Goal: Task Accomplishment & Management: Manage account settings

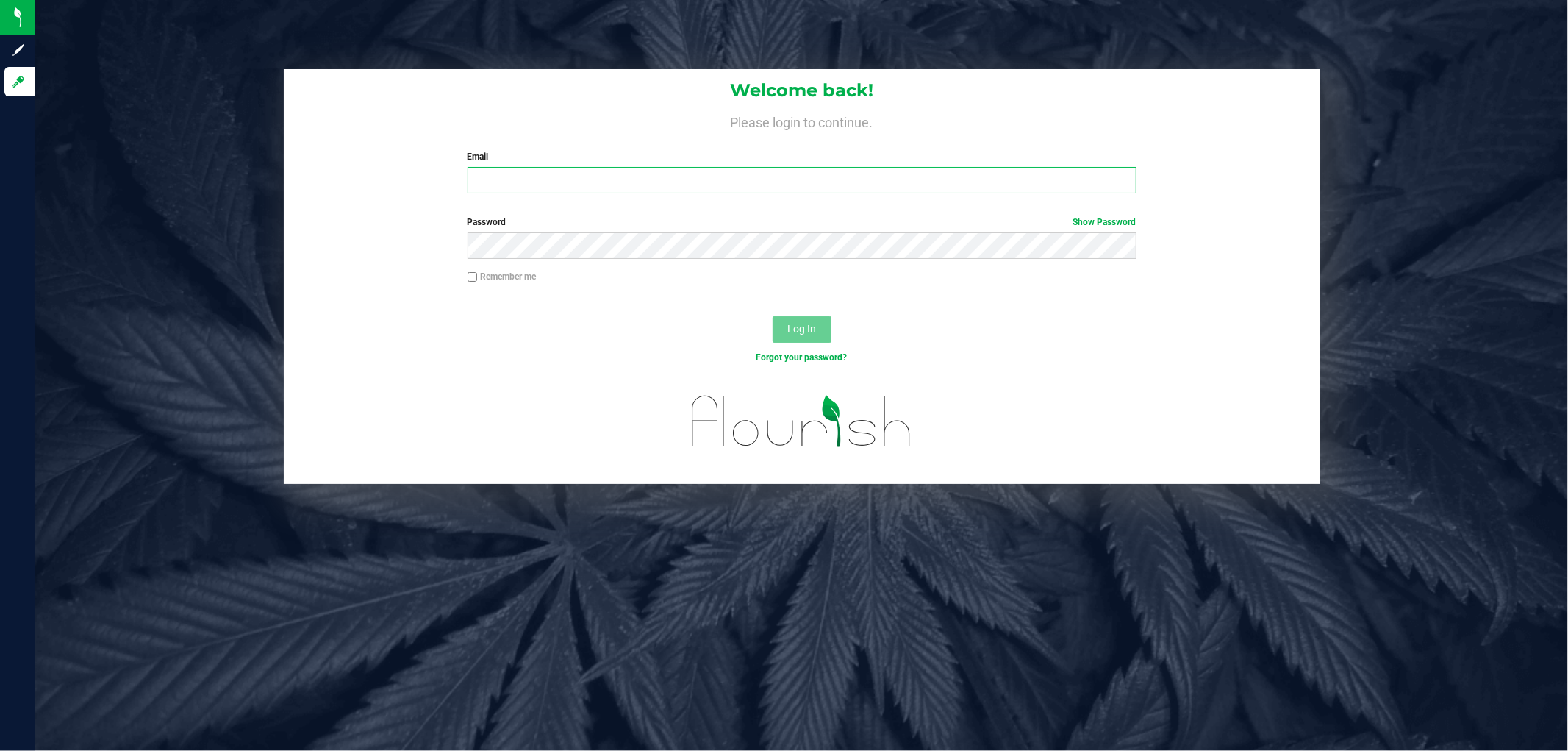
click at [585, 177] on input "Email" at bounding box center [802, 179] width 669 height 26
type input "jmolina@liveparallel.com"
click at [773, 316] on button "Log In" at bounding box center [802, 329] width 59 height 26
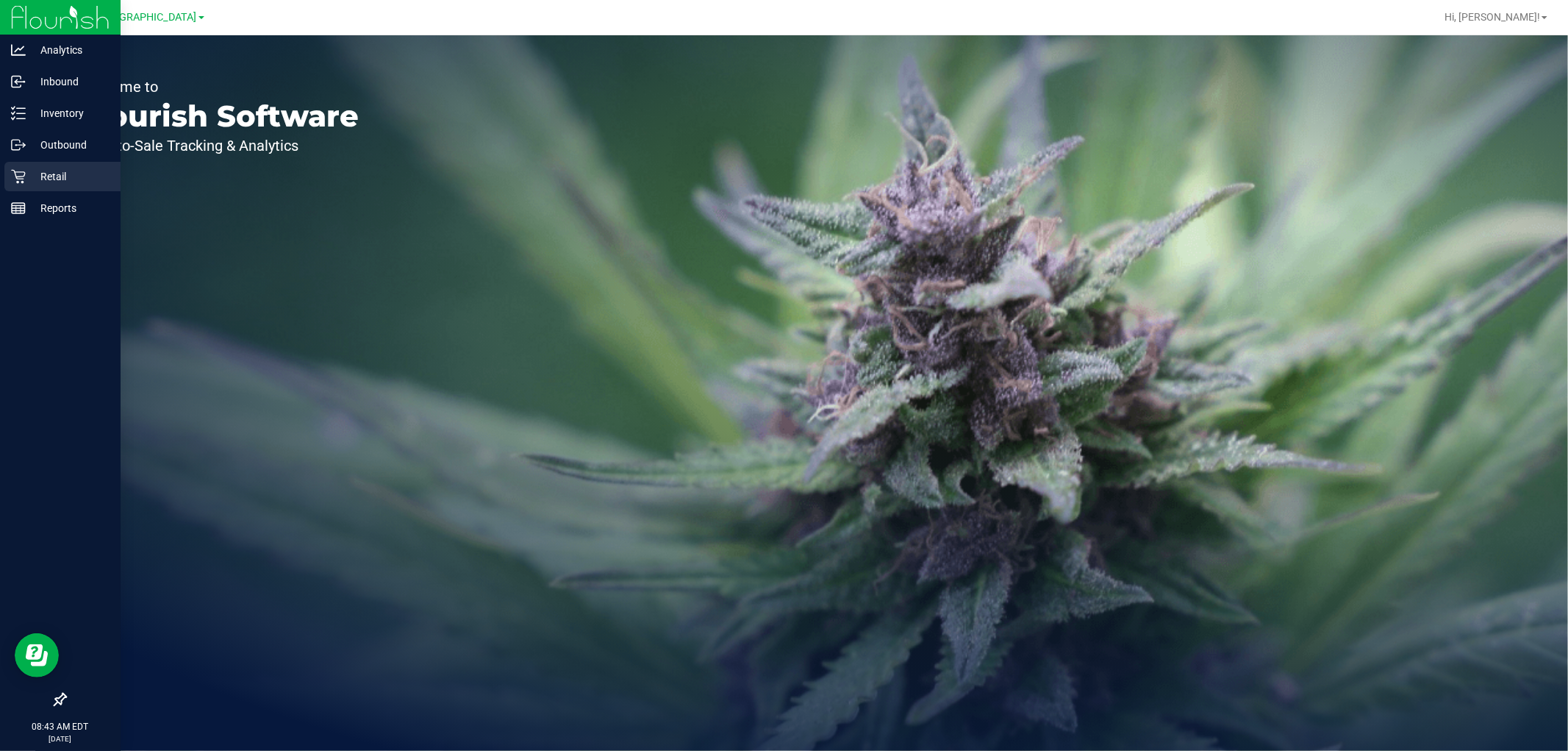
click at [34, 170] on p "Retail" at bounding box center [70, 177] width 88 height 18
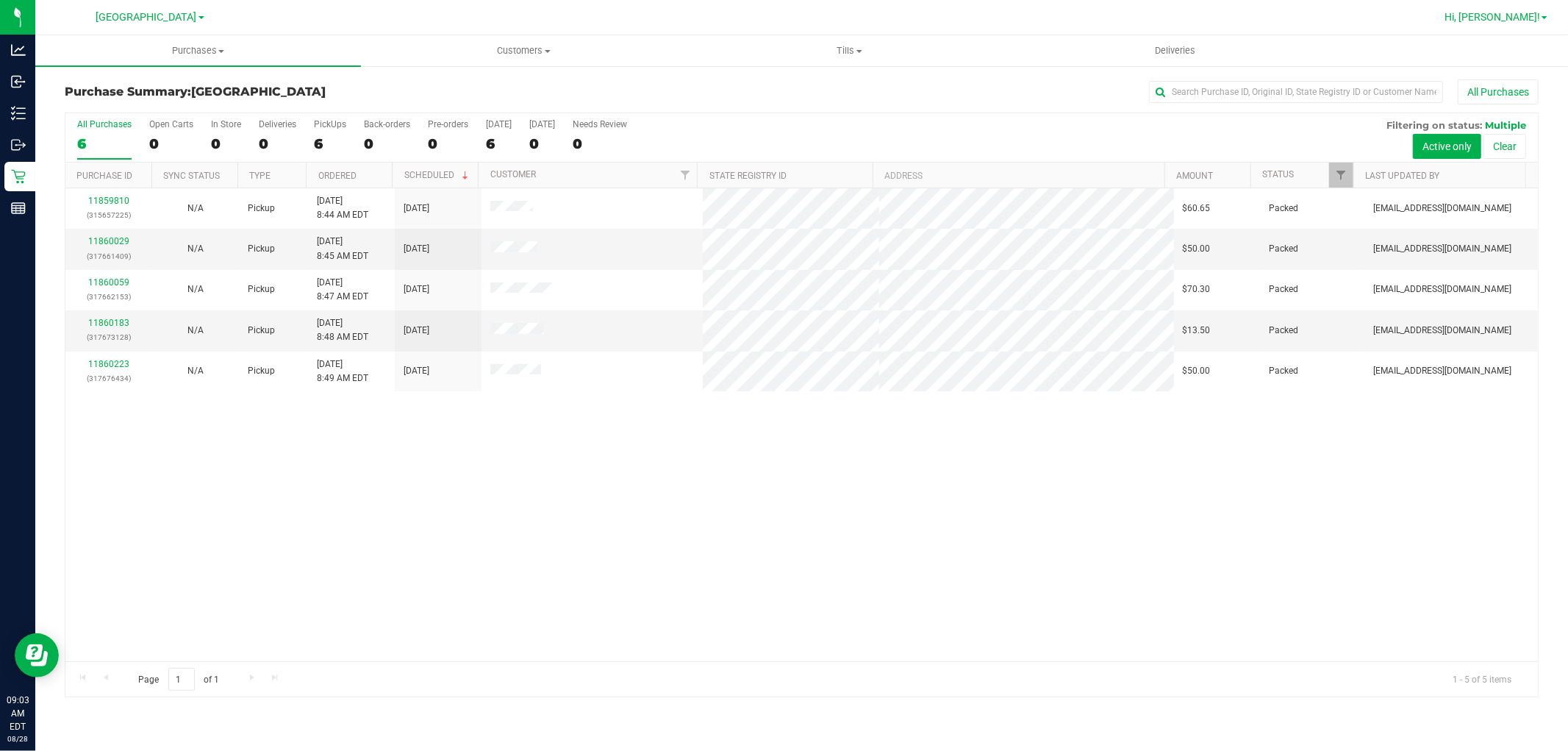
click at [1499, 20] on span "Hi, [PERSON_NAME]!" at bounding box center [1492, 16] width 96 height 12
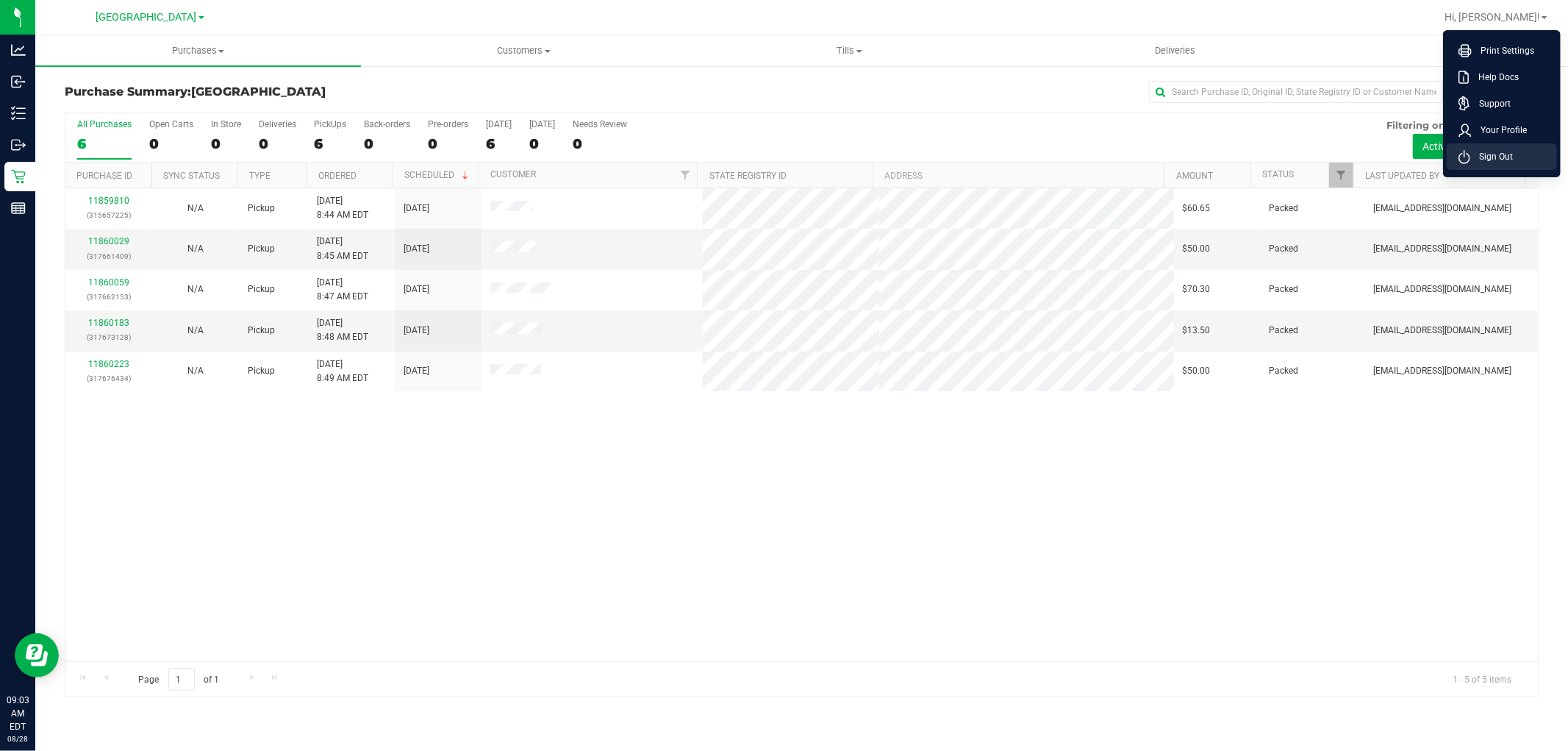
click at [1499, 152] on span "Sign Out" at bounding box center [1491, 157] width 42 height 14
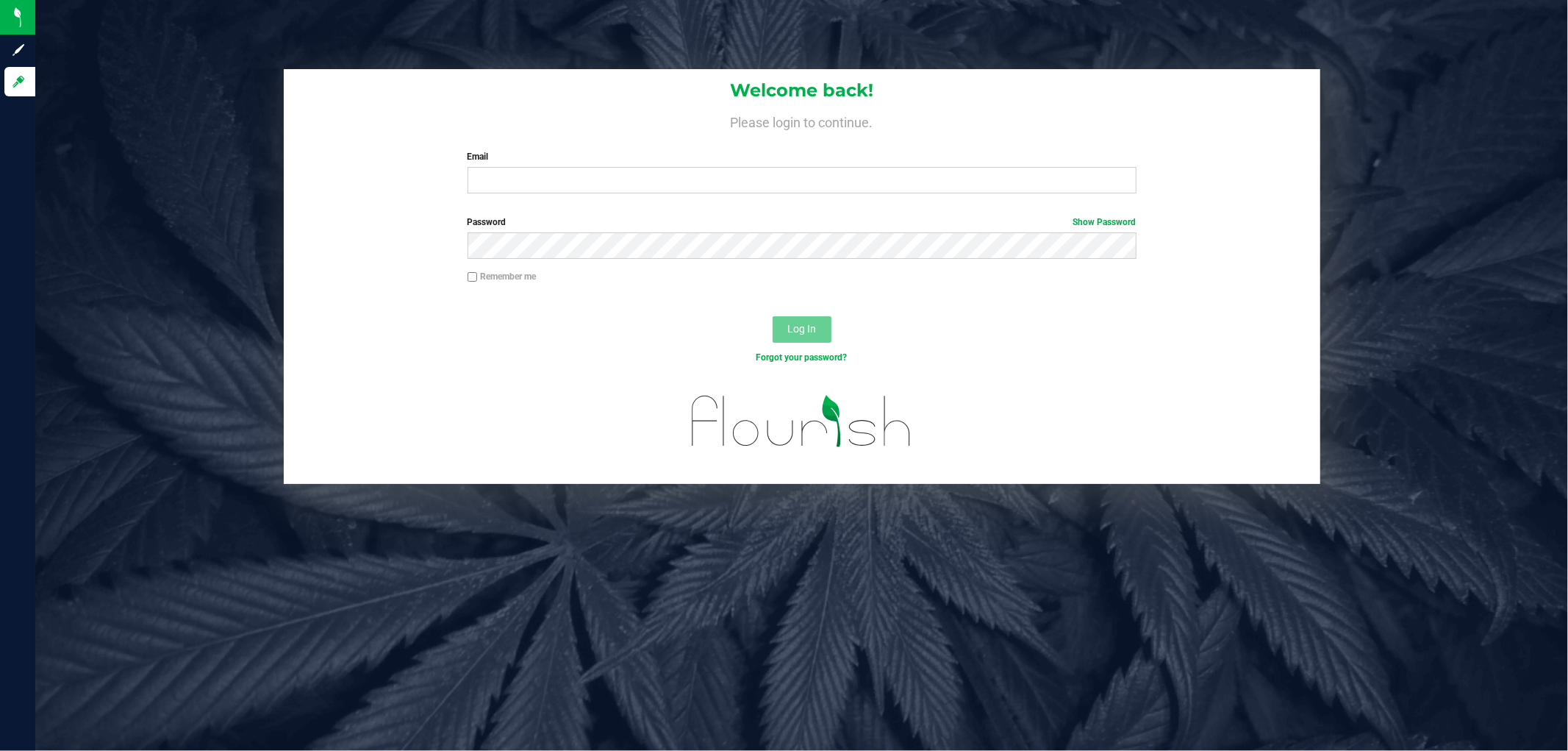
click at [925, 585] on div "Welcome back! Please login to continue. Email Required Please format your email…" at bounding box center [802, 375] width 1533 height 751
